Goal: Task Accomplishment & Management: Manage account settings

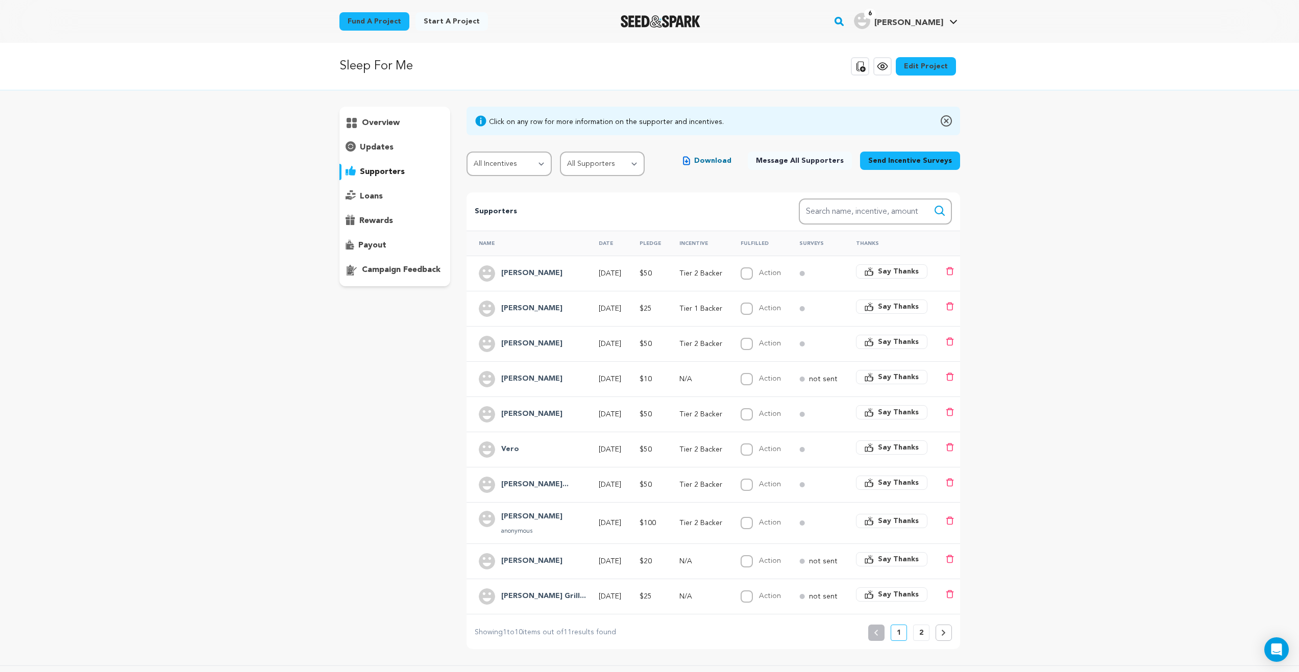
click at [386, 121] on p "overview" at bounding box center [381, 123] width 38 height 12
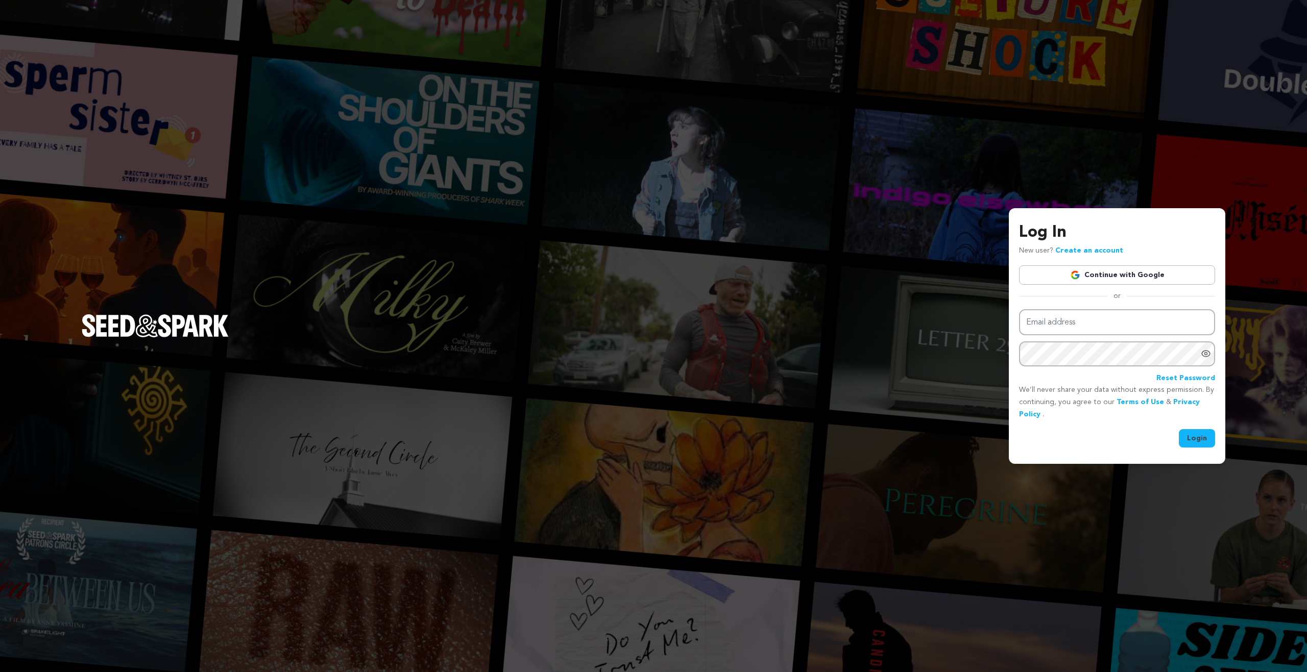
click at [1130, 280] on link "Continue with Google" at bounding box center [1117, 274] width 196 height 19
